Goal: Transaction & Acquisition: Purchase product/service

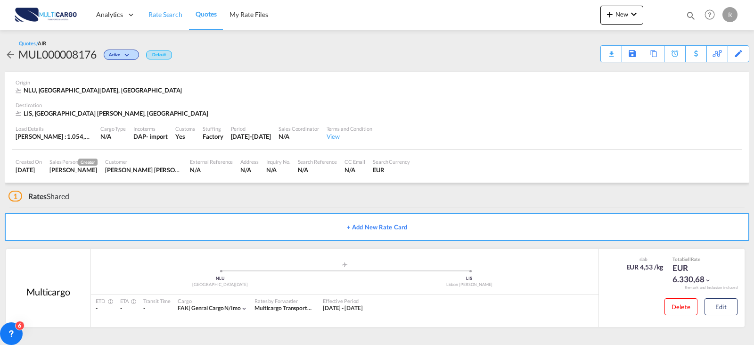
click at [160, 16] on span "Rate Search" at bounding box center [166, 14] width 34 height 8
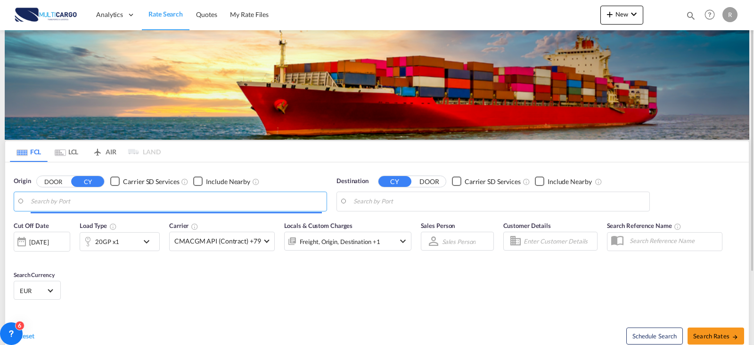
click at [111, 206] on input "Search by Port" at bounding box center [176, 201] width 291 height 14
click at [87, 203] on input "leixoe" at bounding box center [176, 201] width 291 height 14
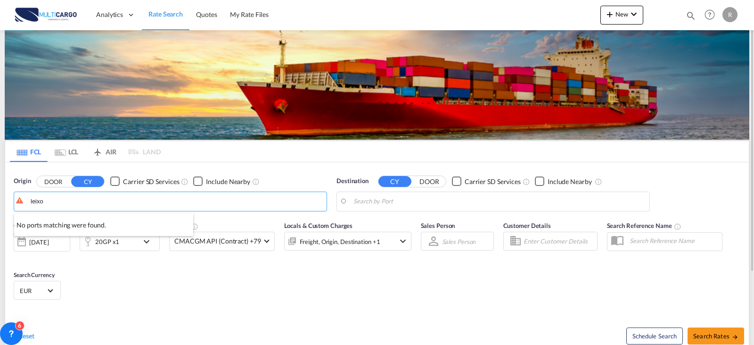
type input "leixoe"
click at [93, 198] on input "Search by Port" at bounding box center [176, 201] width 291 height 14
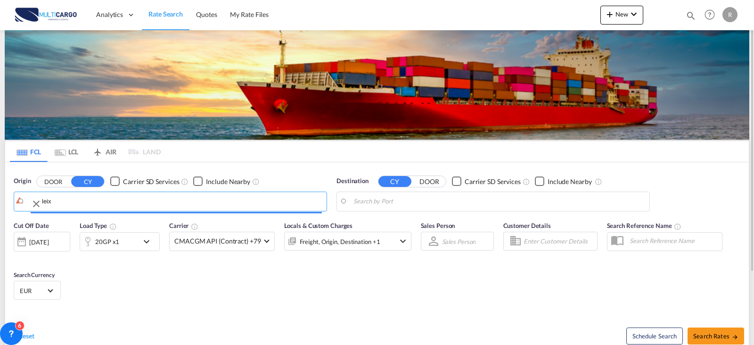
type input "leixo"
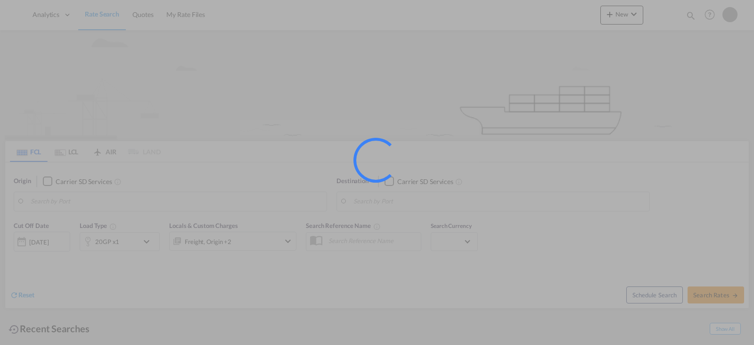
click at [381, 124] on div at bounding box center [377, 172] width 754 height 345
click at [245, 49] on div at bounding box center [377, 172] width 754 height 345
click at [244, 50] on div at bounding box center [377, 172] width 754 height 345
